Goal: Check status: Check status

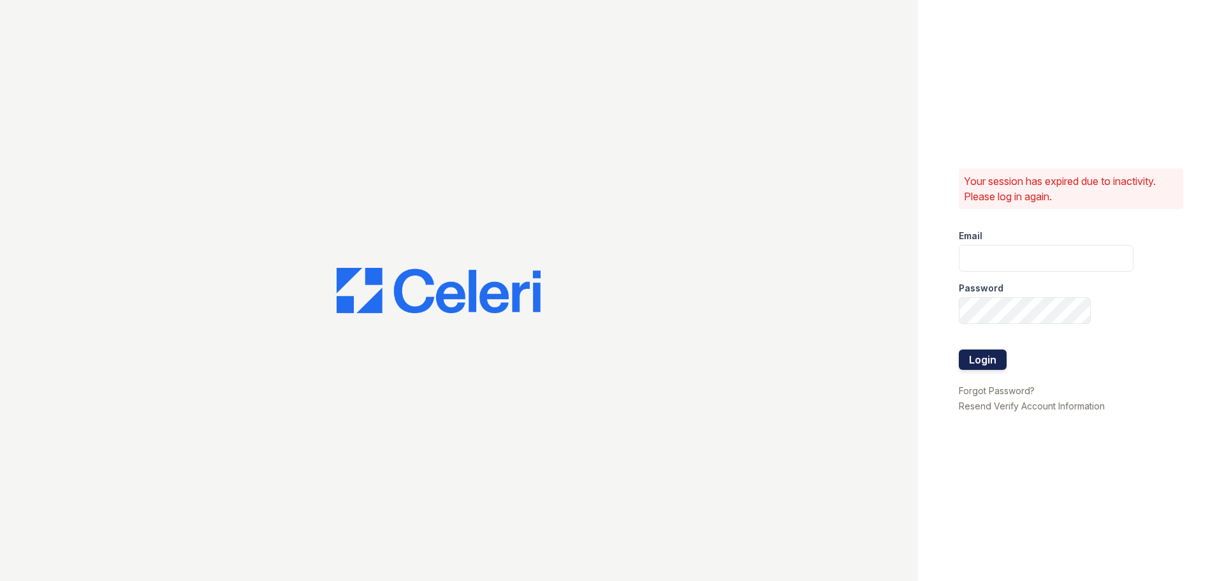
type input "[EMAIL_ADDRESS][DOMAIN_NAME]"
click at [979, 360] on button "Login" at bounding box center [983, 359] width 48 height 20
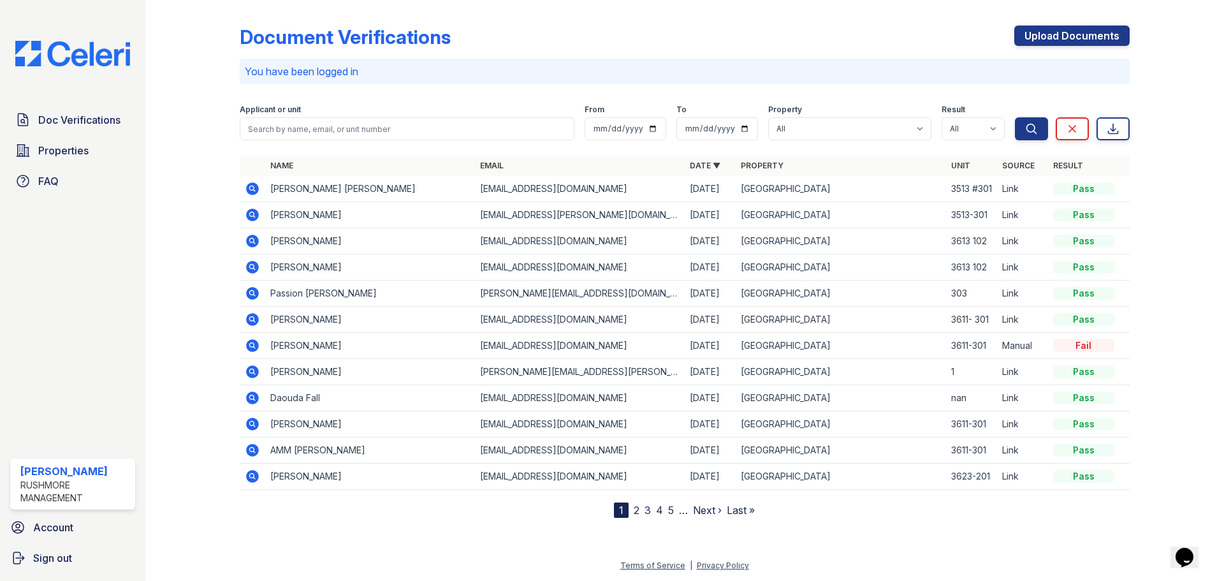
click at [253, 216] on icon at bounding box center [252, 214] width 15 height 15
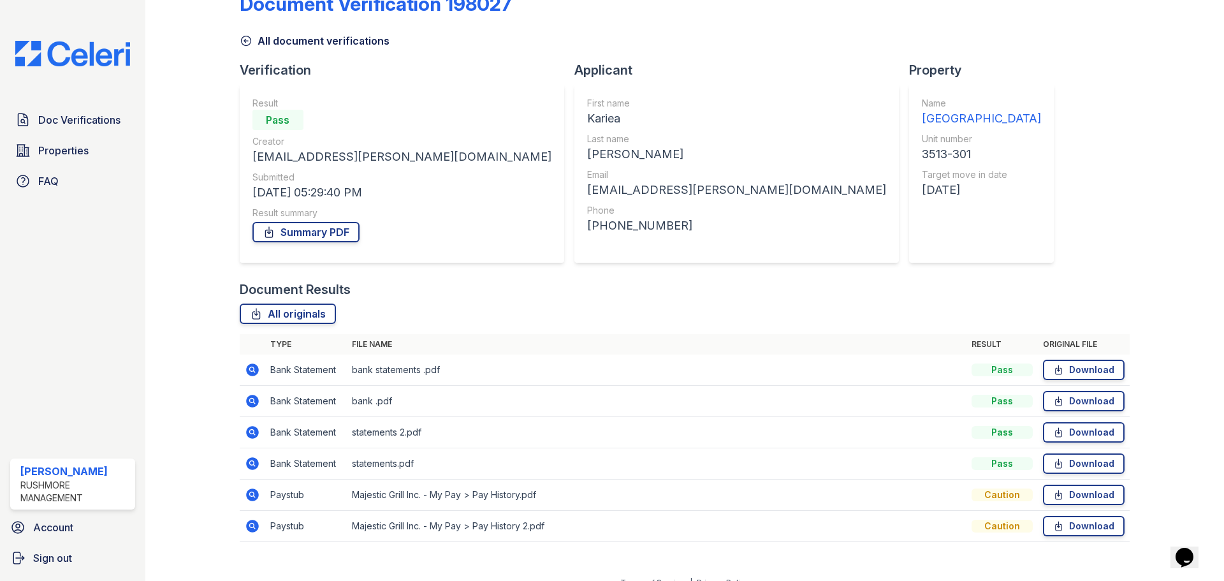
scroll to position [50, 0]
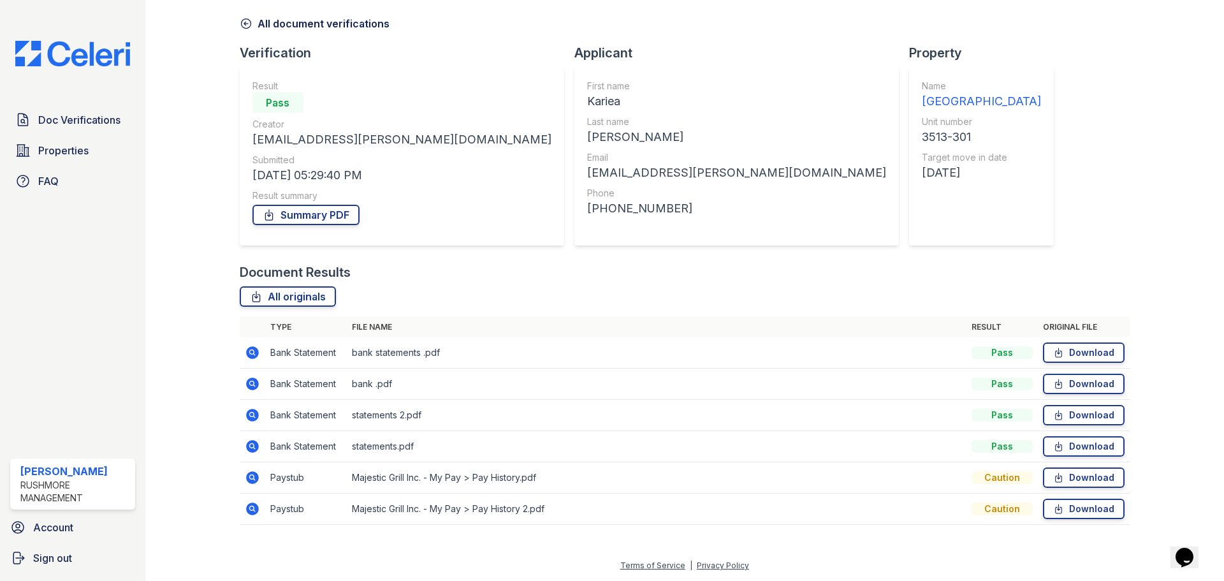
click at [251, 479] on icon at bounding box center [252, 477] width 15 height 15
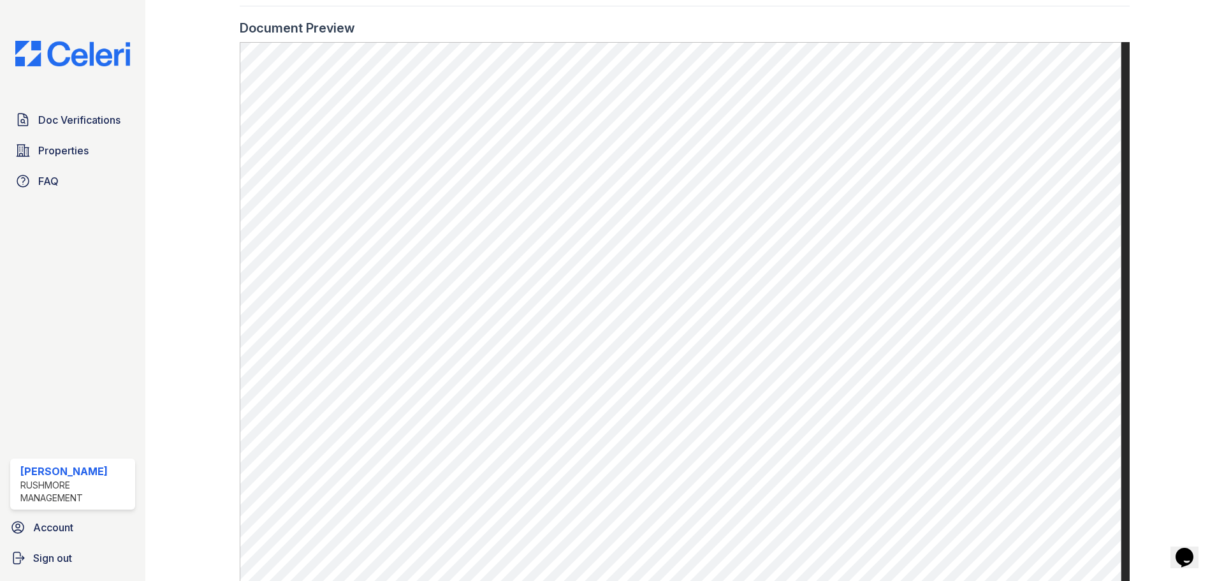
scroll to position [664, 0]
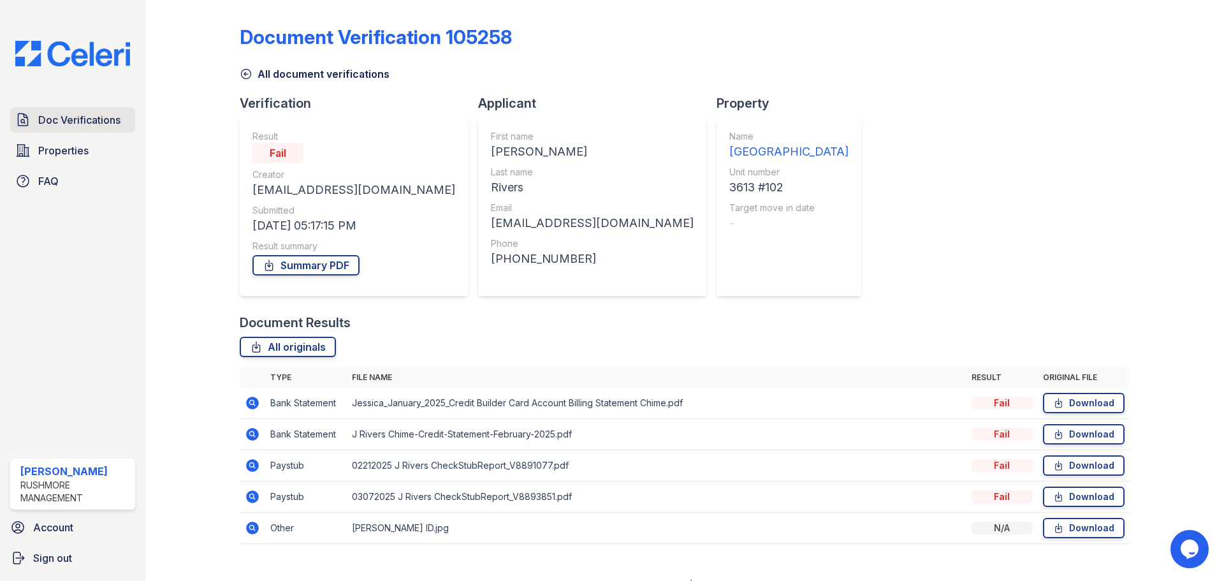
click at [51, 119] on span "Doc Verifications" at bounding box center [79, 119] width 82 height 15
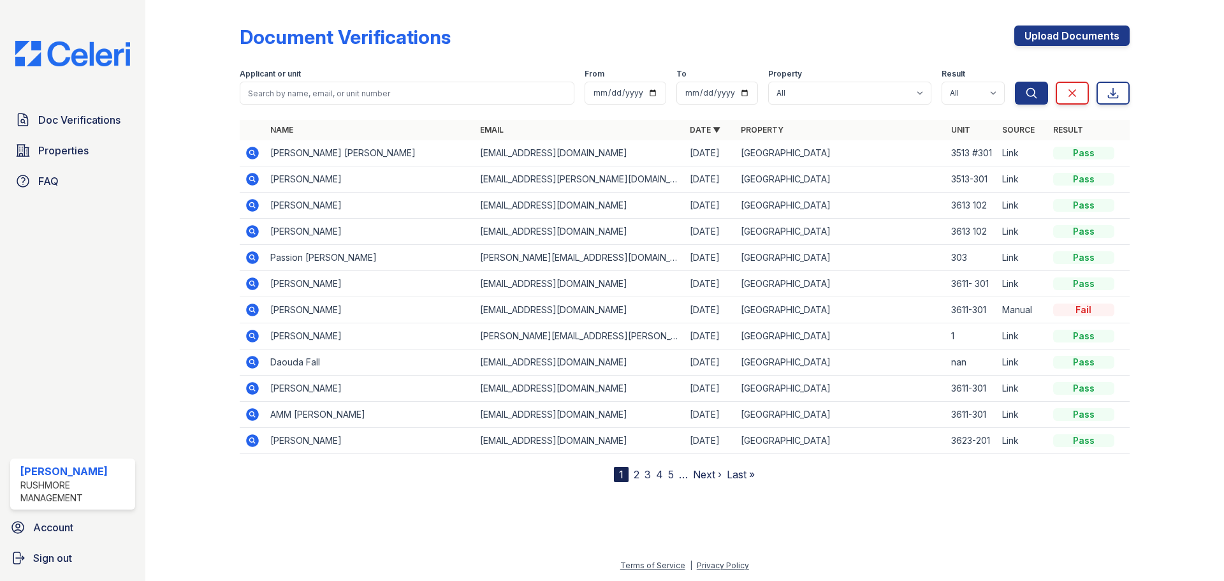
click at [250, 158] on icon at bounding box center [252, 153] width 13 height 13
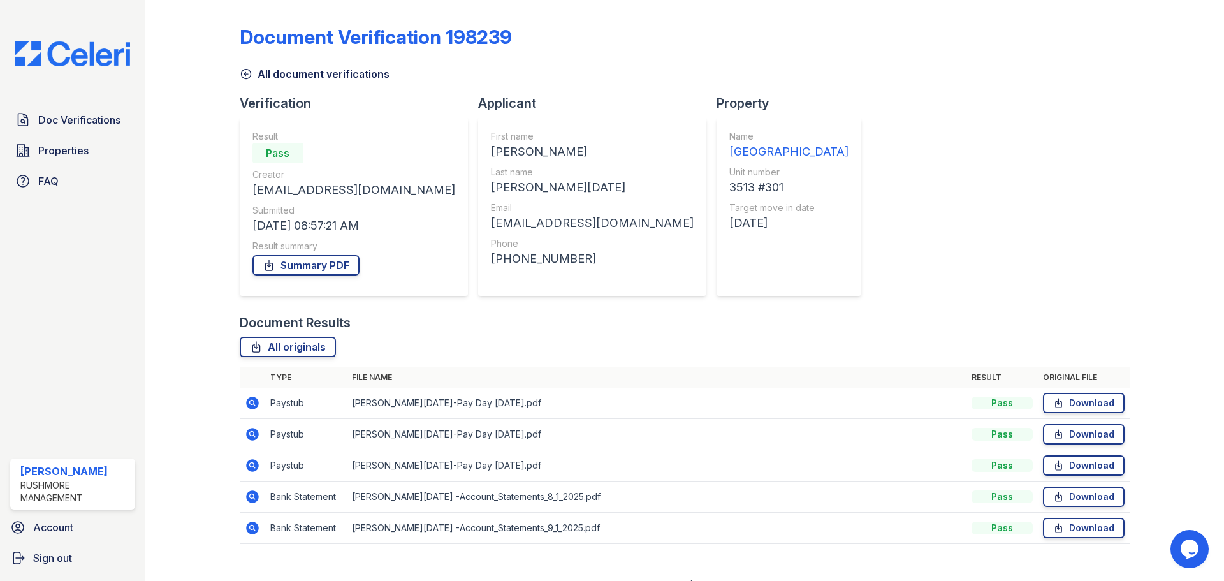
click at [255, 405] on icon at bounding box center [252, 403] width 13 height 13
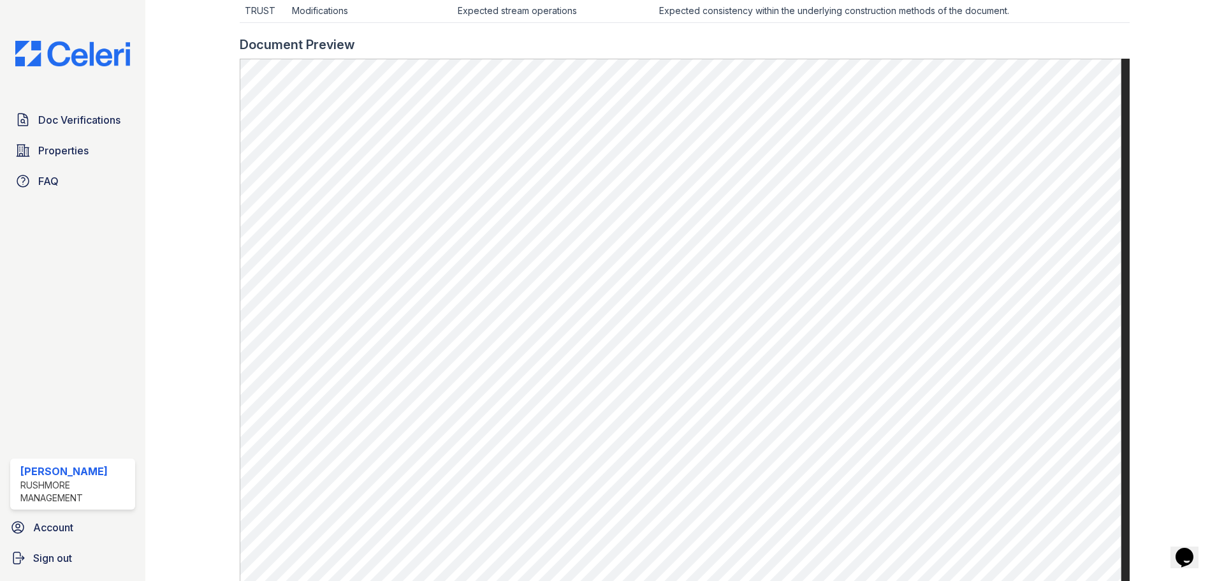
scroll to position [255, 0]
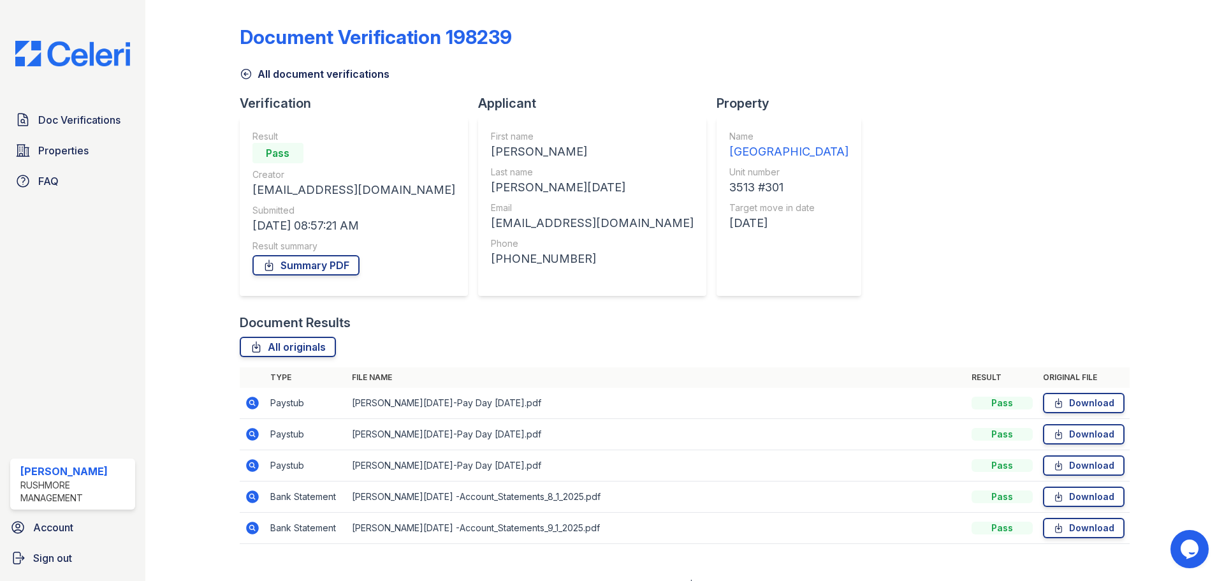
click at [257, 498] on icon at bounding box center [252, 496] width 13 height 13
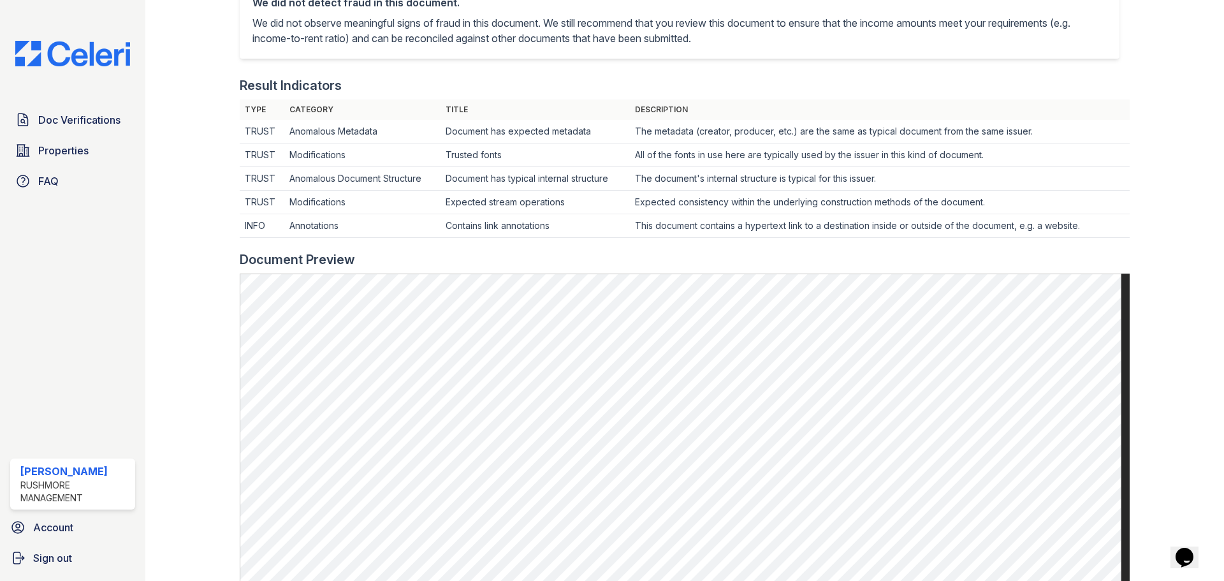
scroll to position [510, 0]
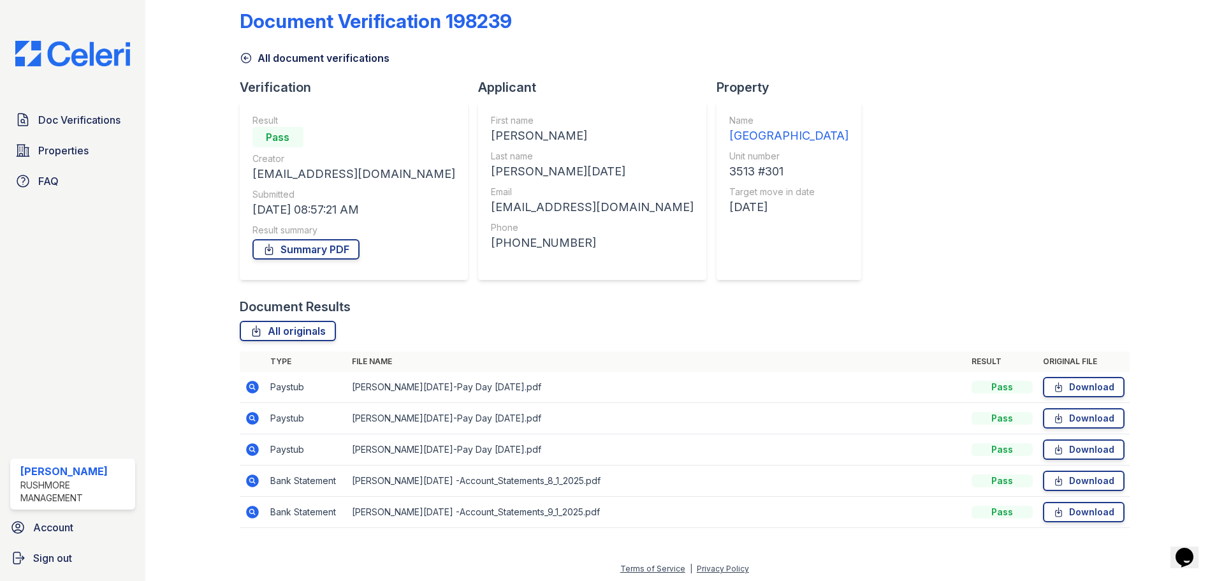
scroll to position [19, 0]
